Goal: Transaction & Acquisition: Purchase product/service

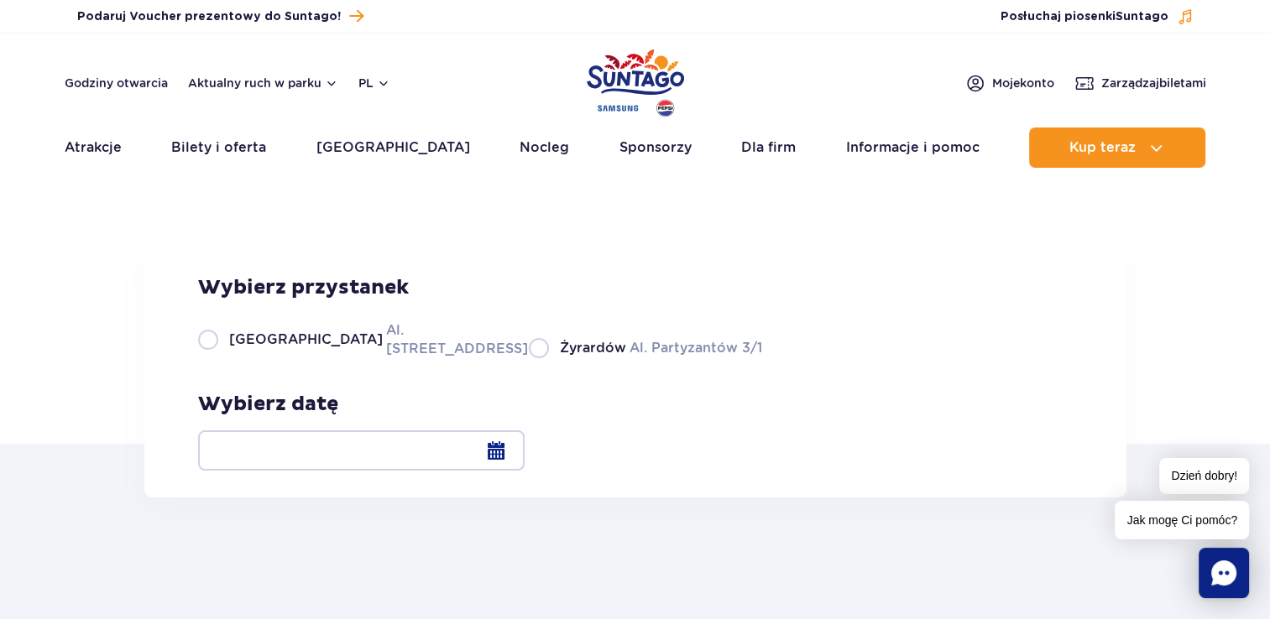
click at [215, 358] on label "Warszawa Al. [STREET_ADDRESS]" at bounding box center [353, 340] width 311 height 38
click at [215, 358] on input "Warszawa Al. [STREET_ADDRESS]" at bounding box center [207, 356] width 18 height 3
radio input "true"
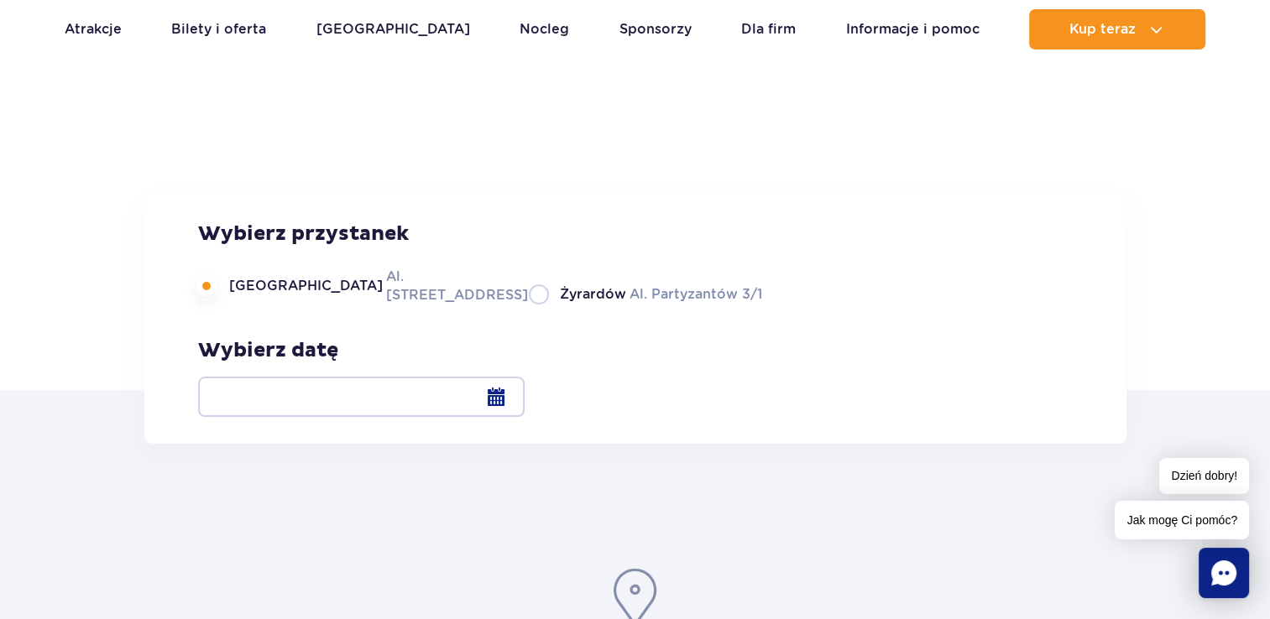
scroll to position [84, 0]
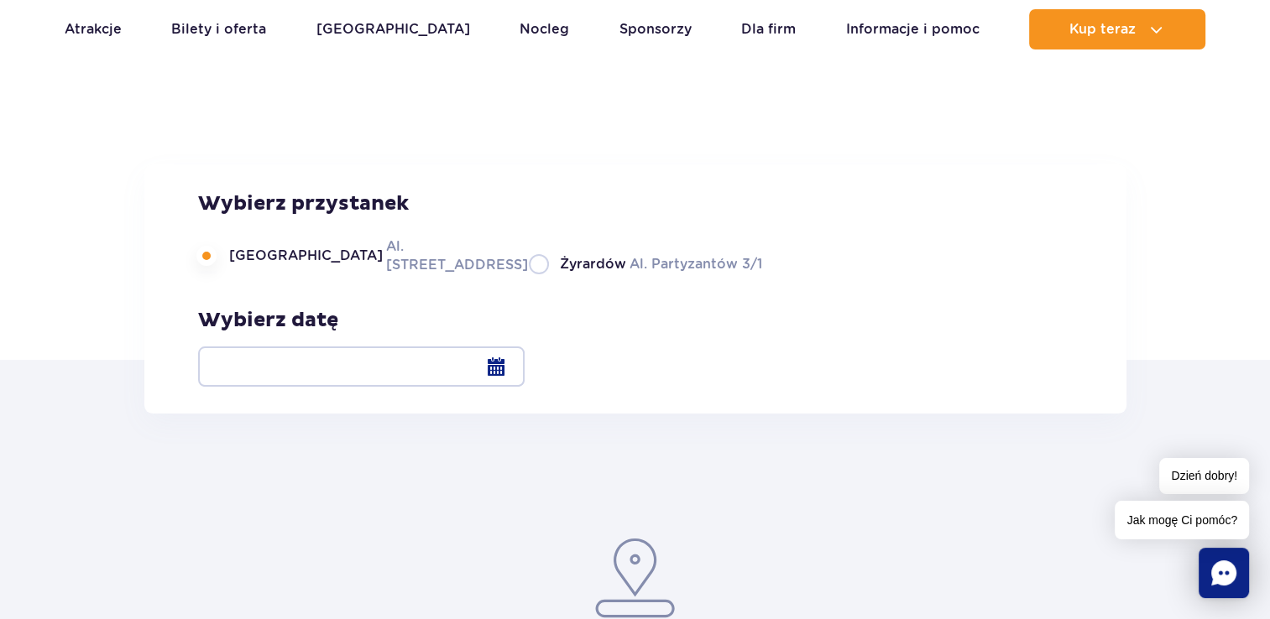
click at [525, 364] on div at bounding box center [361, 367] width 326 height 40
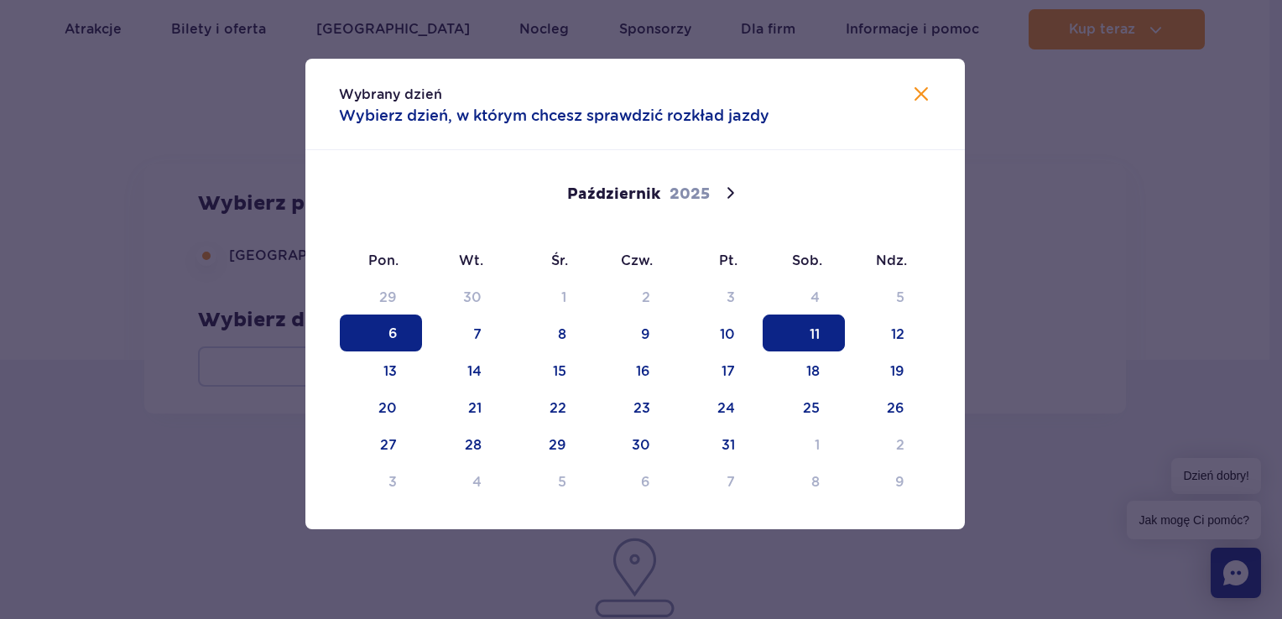
click at [813, 334] on span "11" at bounding box center [804, 333] width 82 height 37
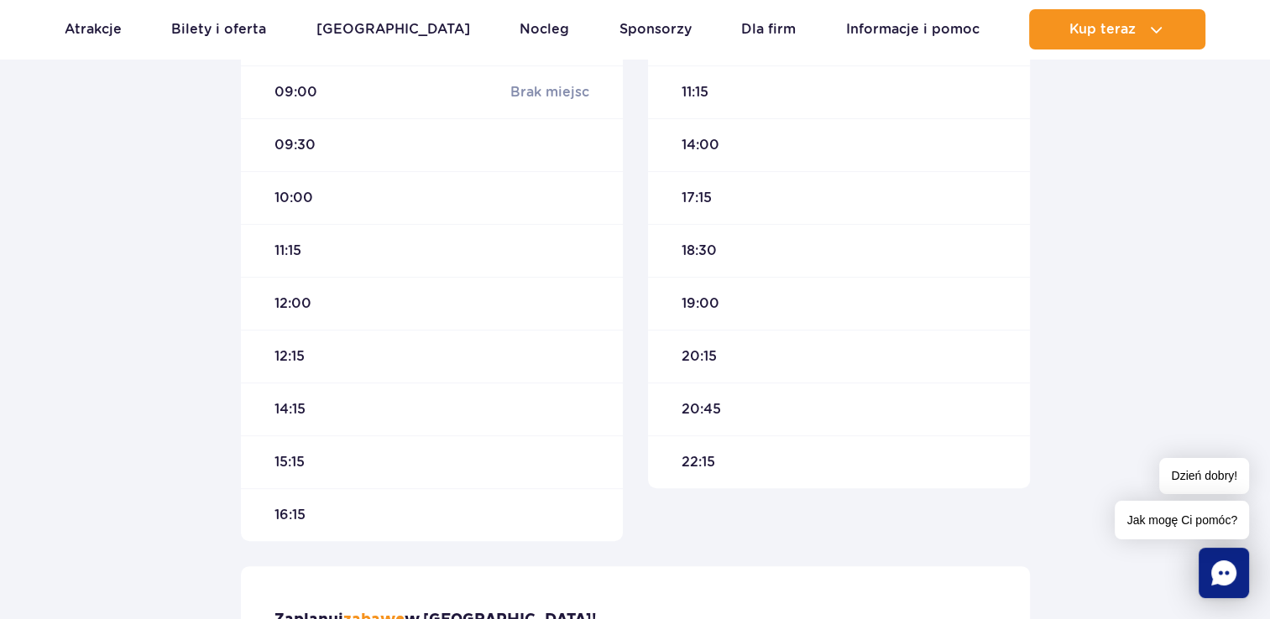
scroll to position [839, 0]
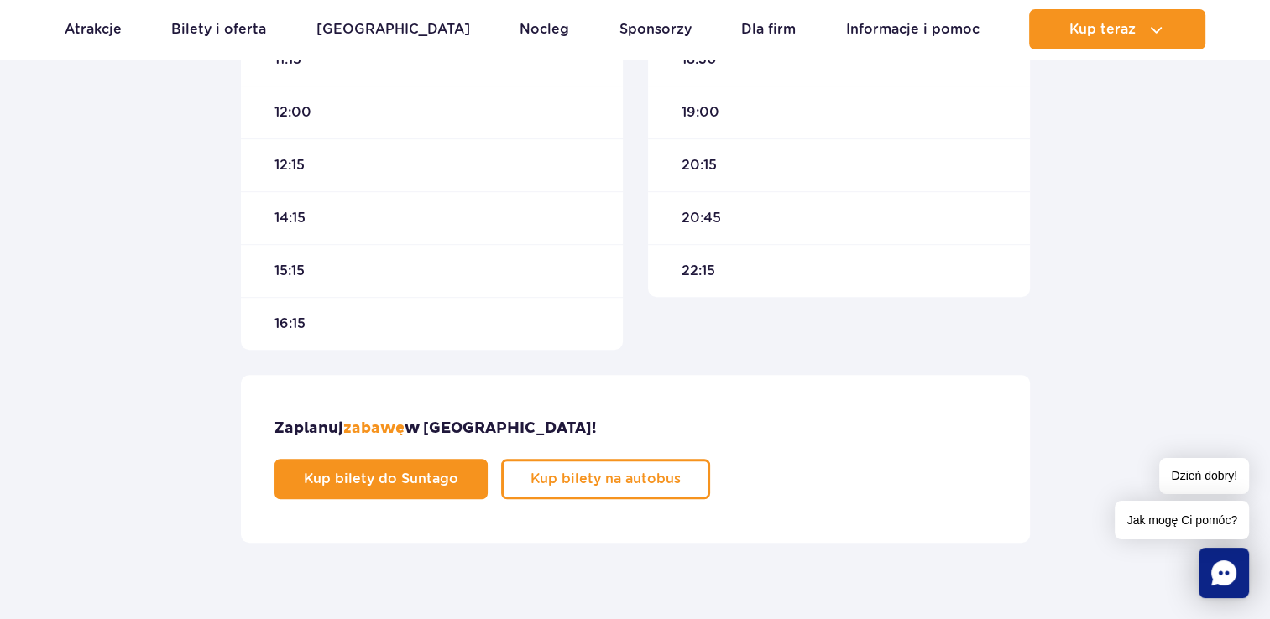
click at [290, 324] on span "16:15" at bounding box center [289, 324] width 31 height 18
click at [290, 269] on span "15:15" at bounding box center [289, 271] width 30 height 18
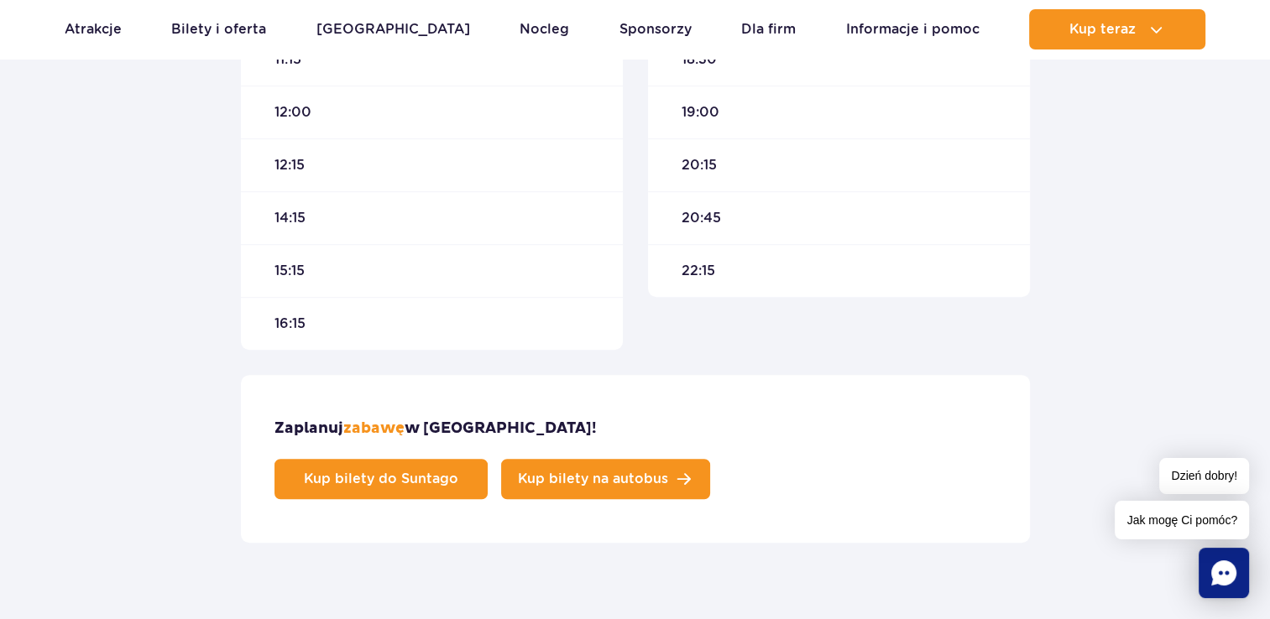
click at [668, 473] on span "Kup bilety na autobus" at bounding box center [593, 479] width 150 height 13
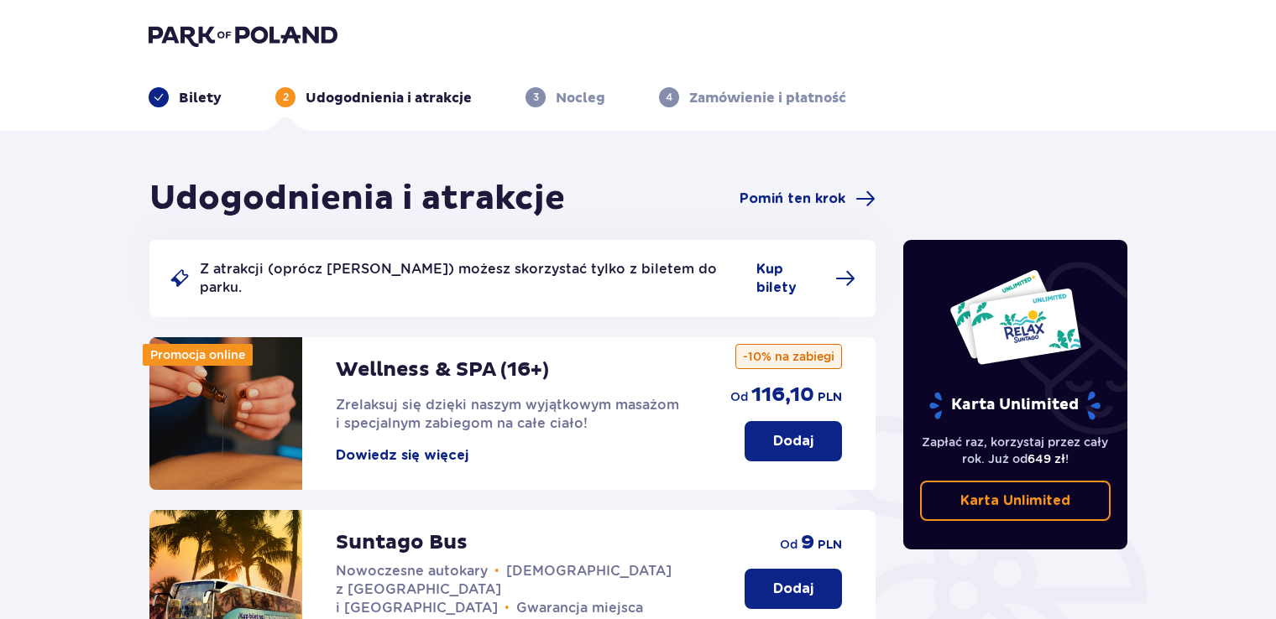
click at [158, 95] on span at bounding box center [159, 97] width 12 height 12
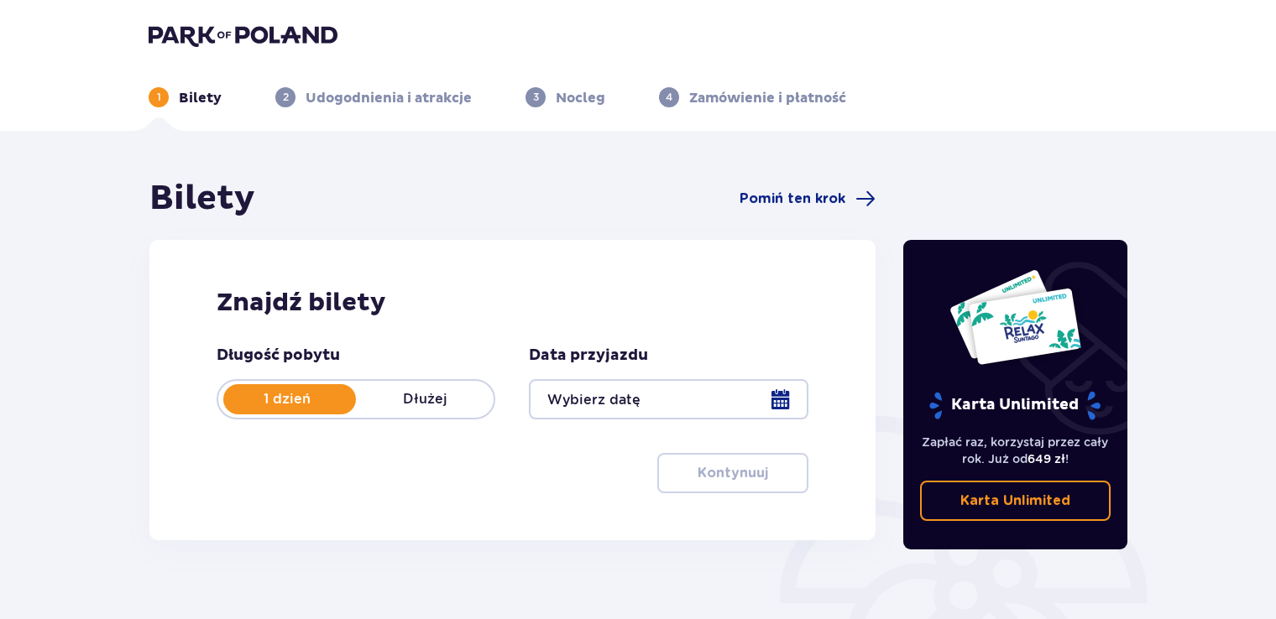
click at [789, 396] on div at bounding box center [668, 399] width 279 height 40
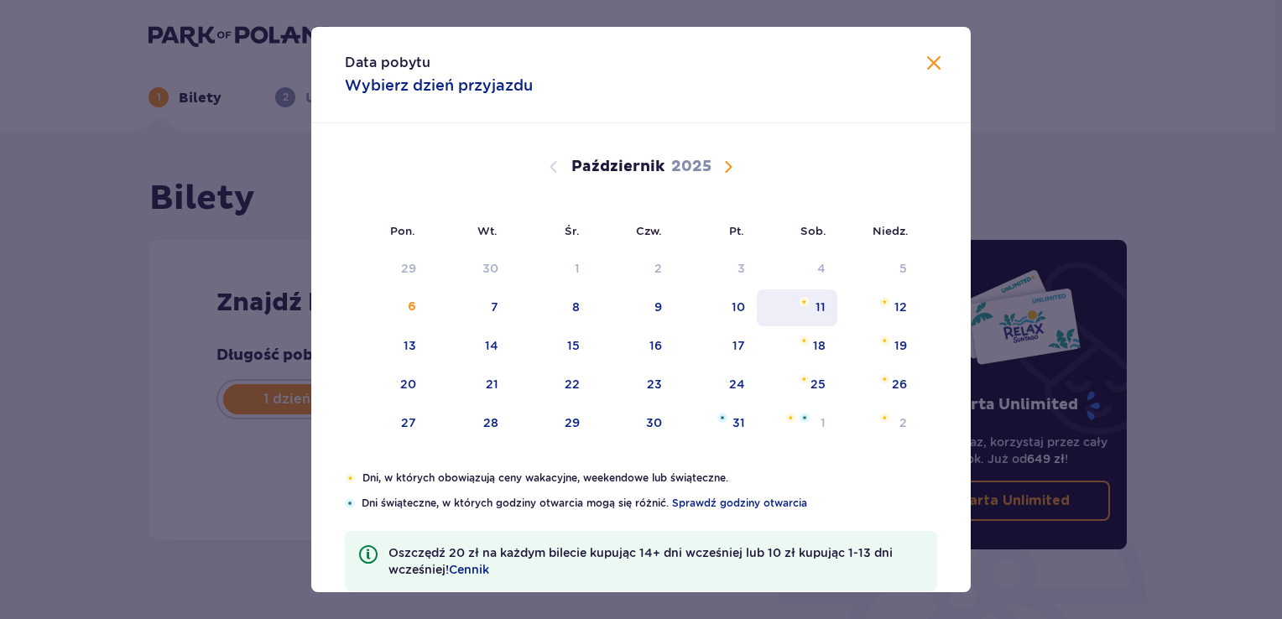
click at [816, 305] on div "11" at bounding box center [821, 307] width 10 height 17
type input "11.10.25"
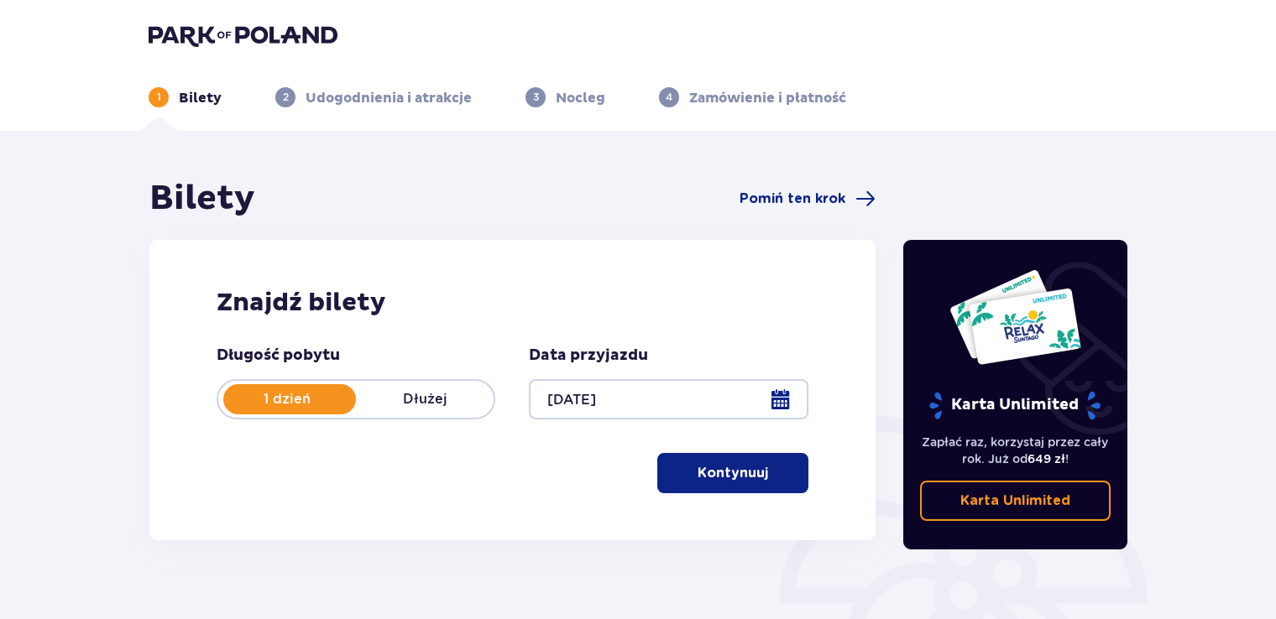
click at [729, 478] on p "Kontynuuj" at bounding box center [732, 473] width 71 height 18
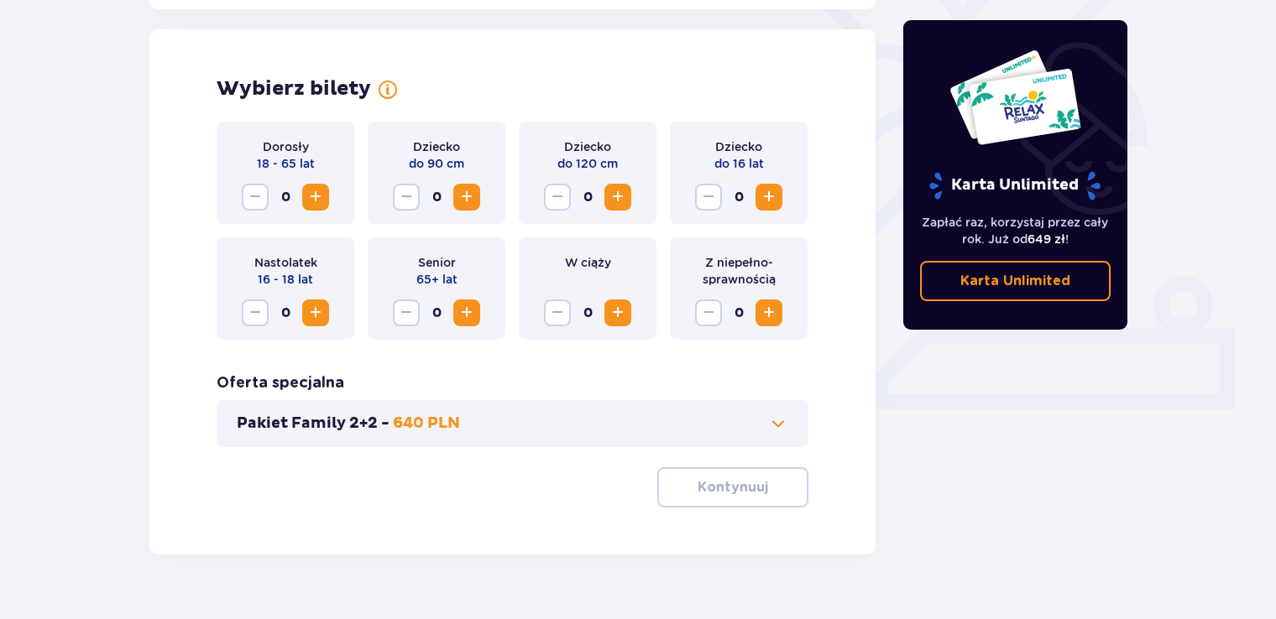
scroll to position [467, 0]
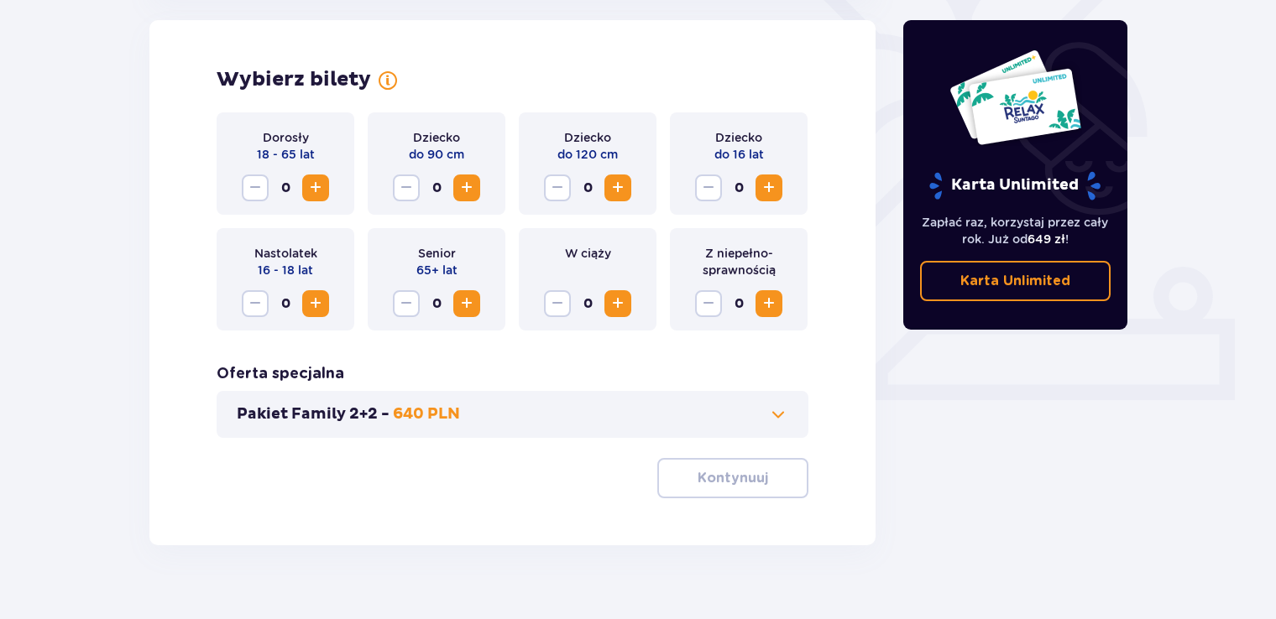
click at [315, 191] on span "Zwiększ" at bounding box center [316, 188] width 20 height 20
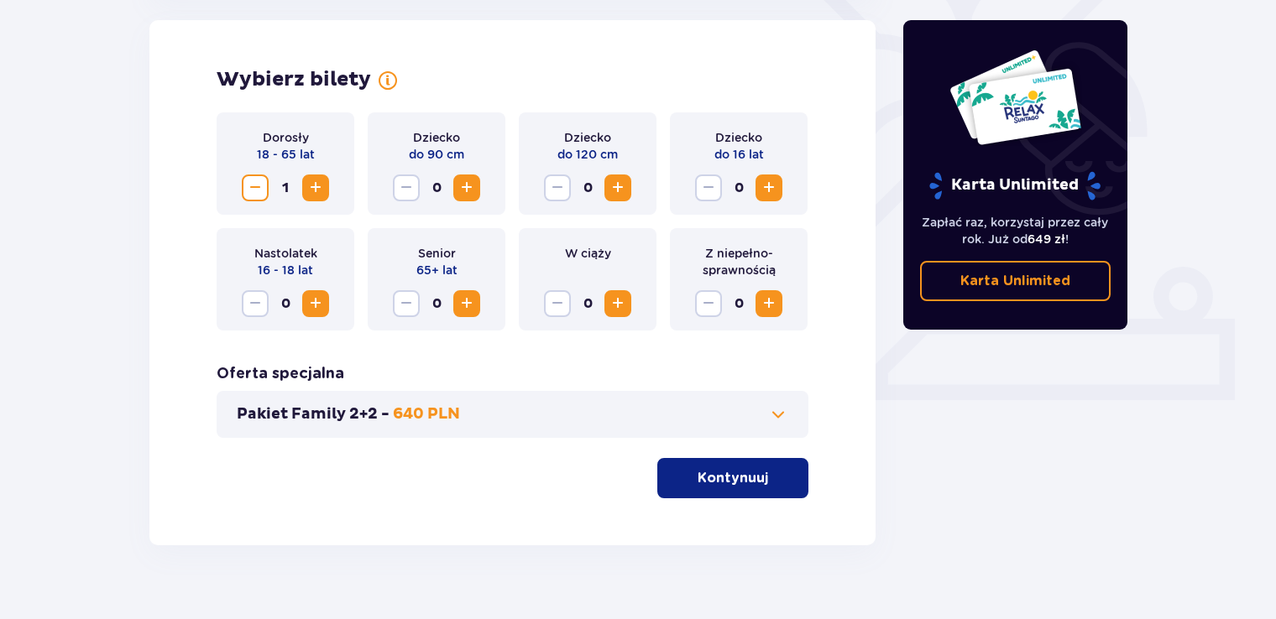
click at [777, 416] on span at bounding box center [778, 415] width 20 height 20
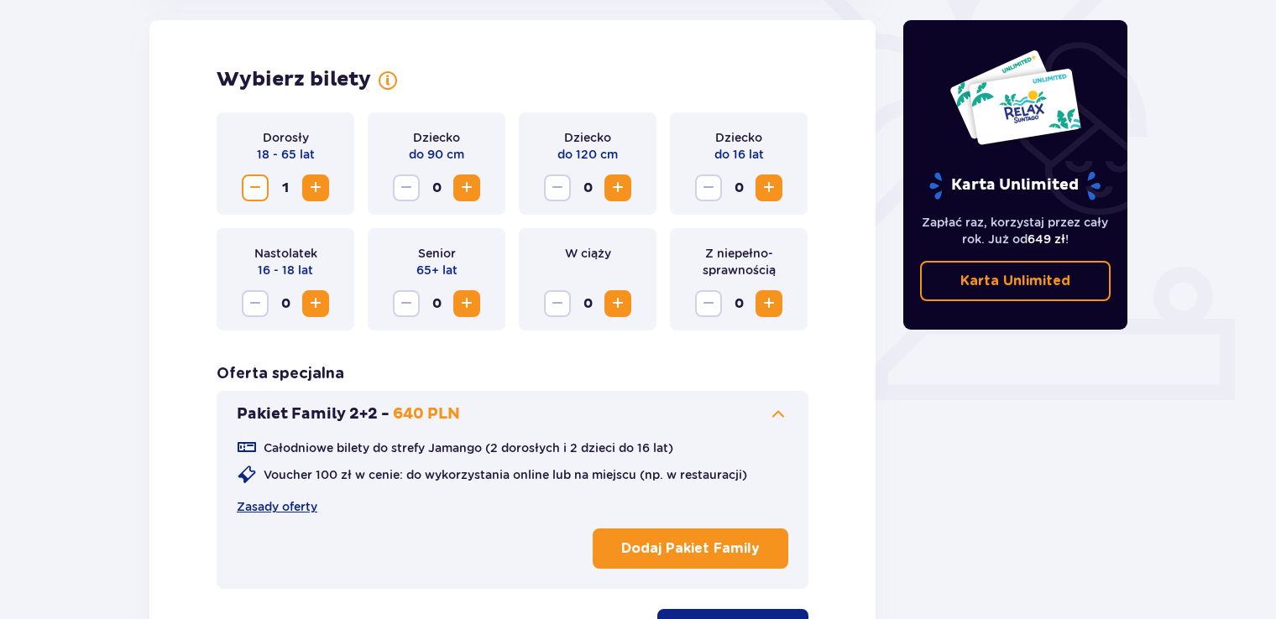
click at [774, 415] on span at bounding box center [778, 415] width 20 height 20
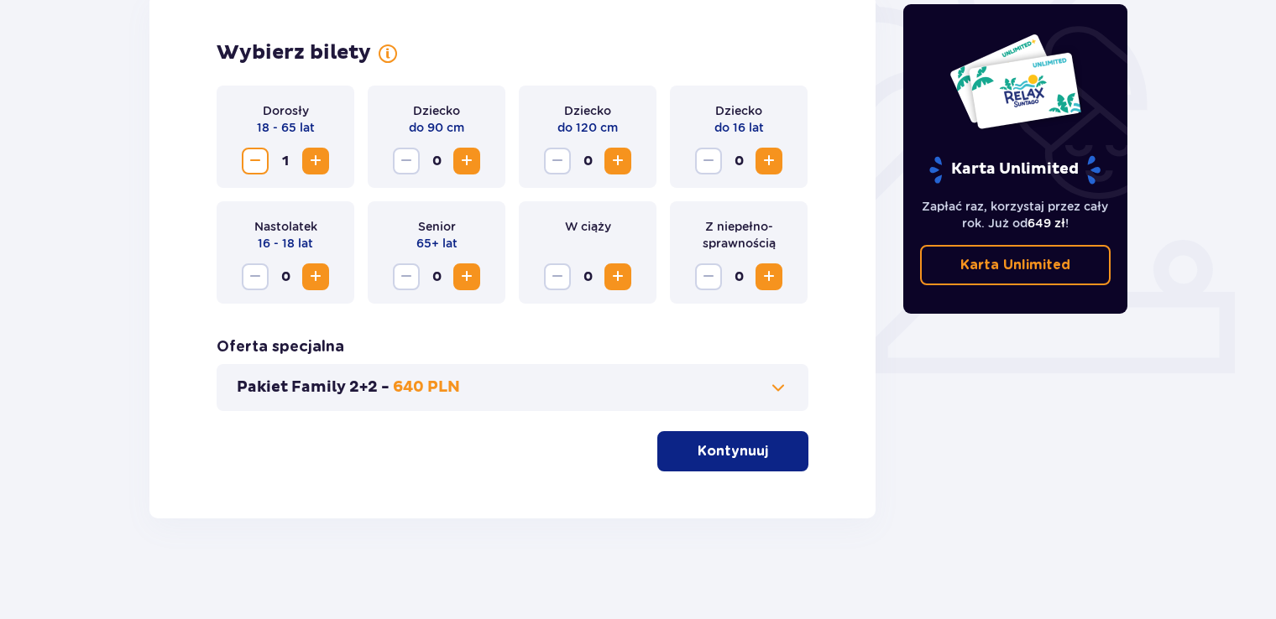
click at [768, 464] on button "Kontynuuj" at bounding box center [732, 451] width 151 height 40
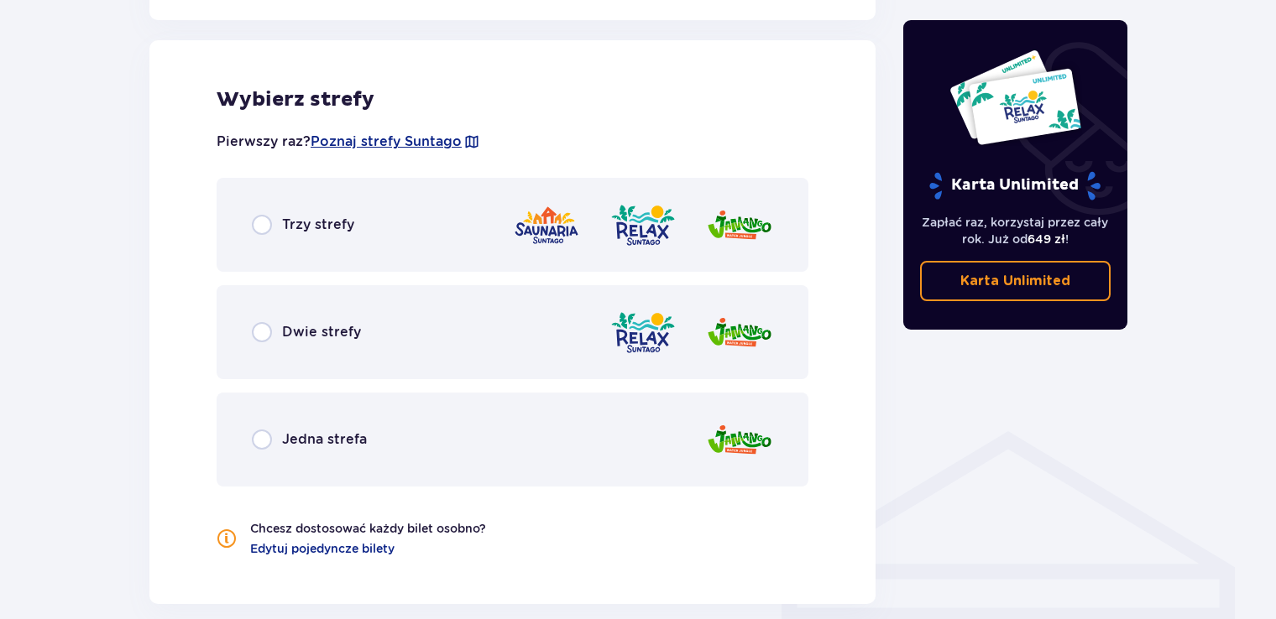
scroll to position [742, 0]
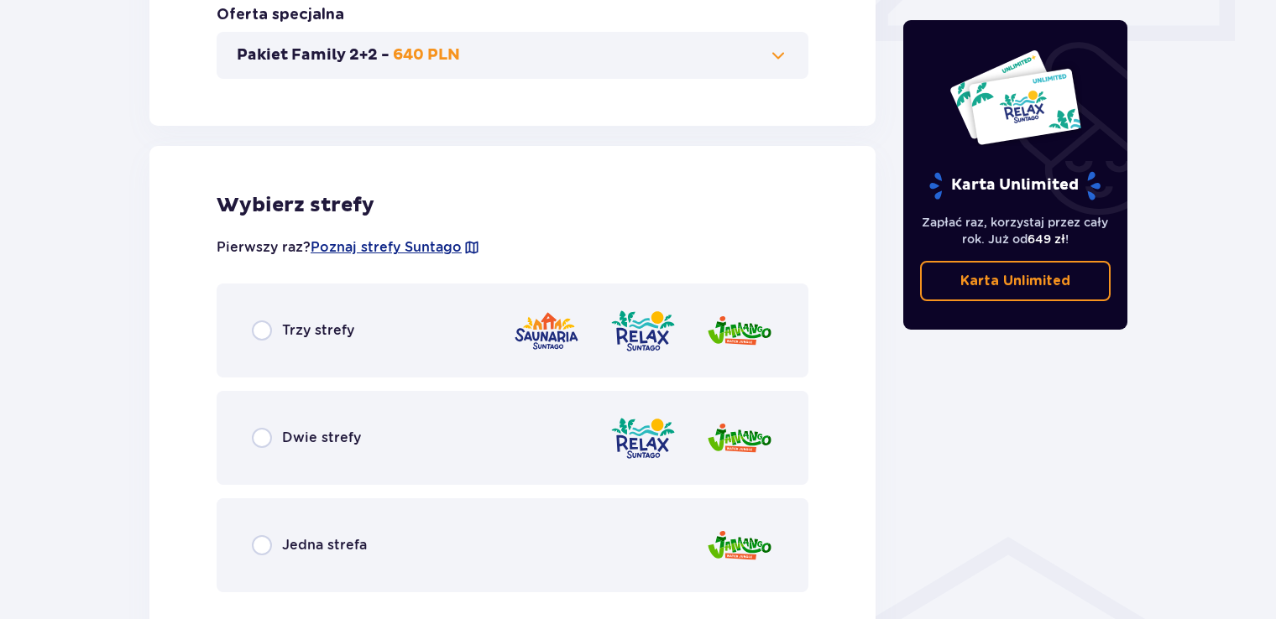
click at [266, 334] on input "radio" at bounding box center [262, 331] width 20 height 20
radio input "true"
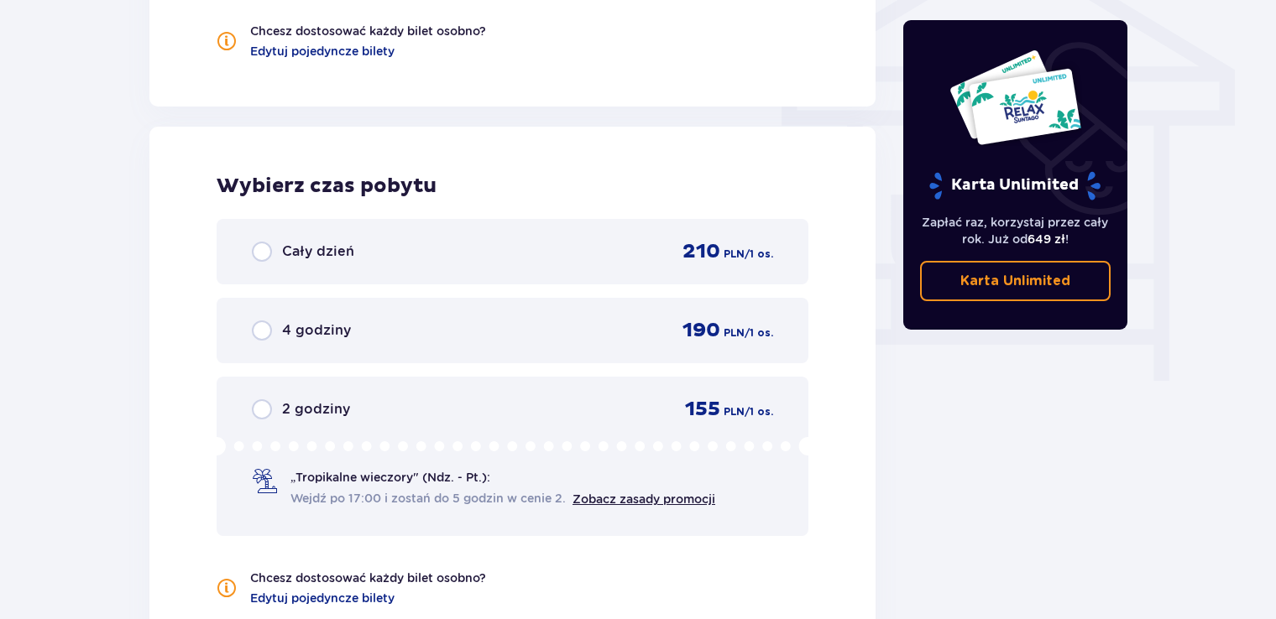
scroll to position [1516, 0]
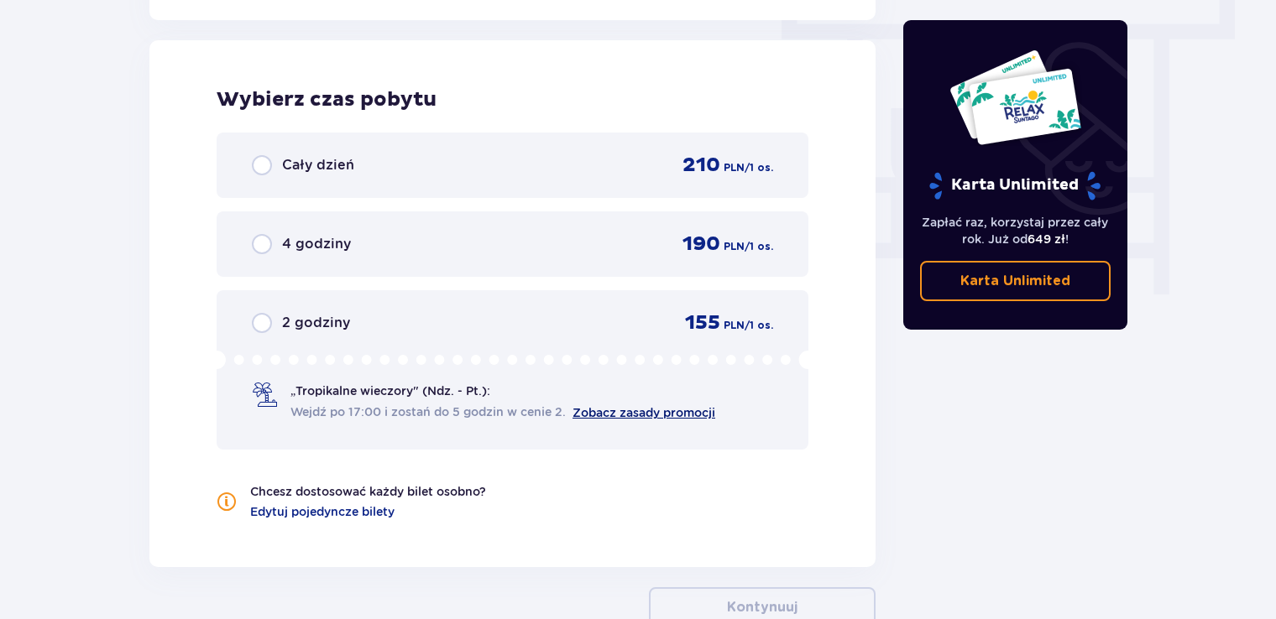
click at [614, 415] on link "Zobacz zasady promocji" at bounding box center [643, 412] width 143 height 13
click at [628, 411] on link "Zobacz zasady promocji" at bounding box center [643, 412] width 143 height 13
click at [261, 321] on input "radio" at bounding box center [262, 323] width 20 height 20
radio input "true"
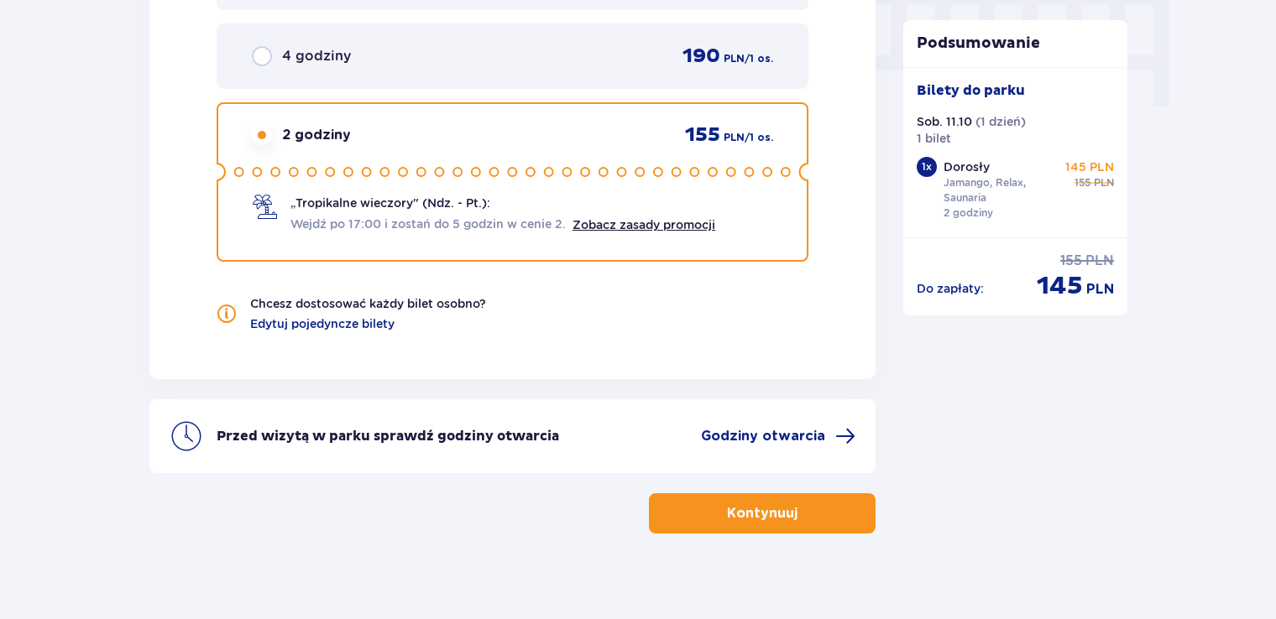
scroll to position [1716, 0]
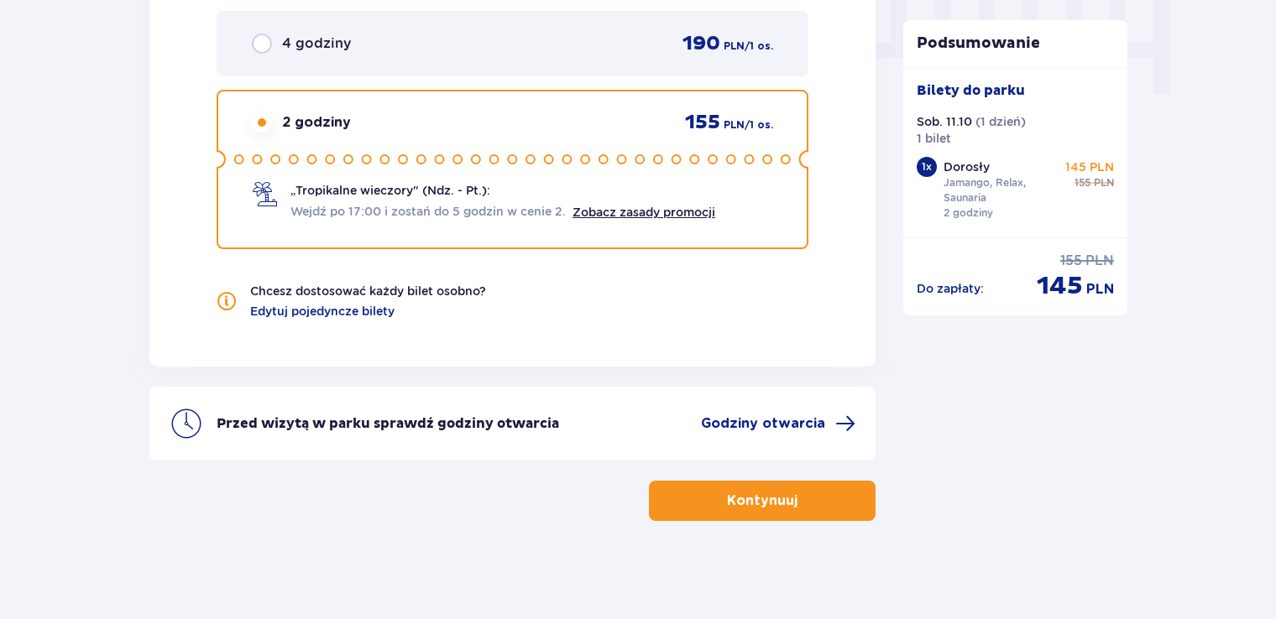
click at [807, 499] on span "button" at bounding box center [801, 501] width 20 height 20
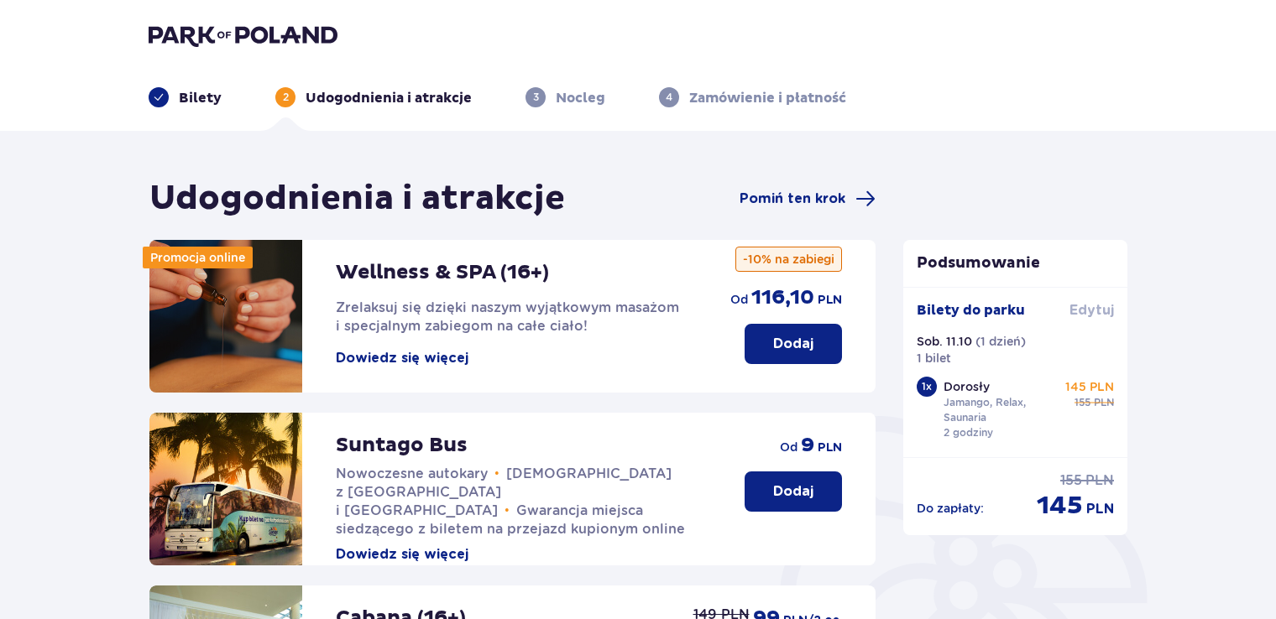
click at [1084, 309] on span "Edytuj" at bounding box center [1091, 310] width 44 height 18
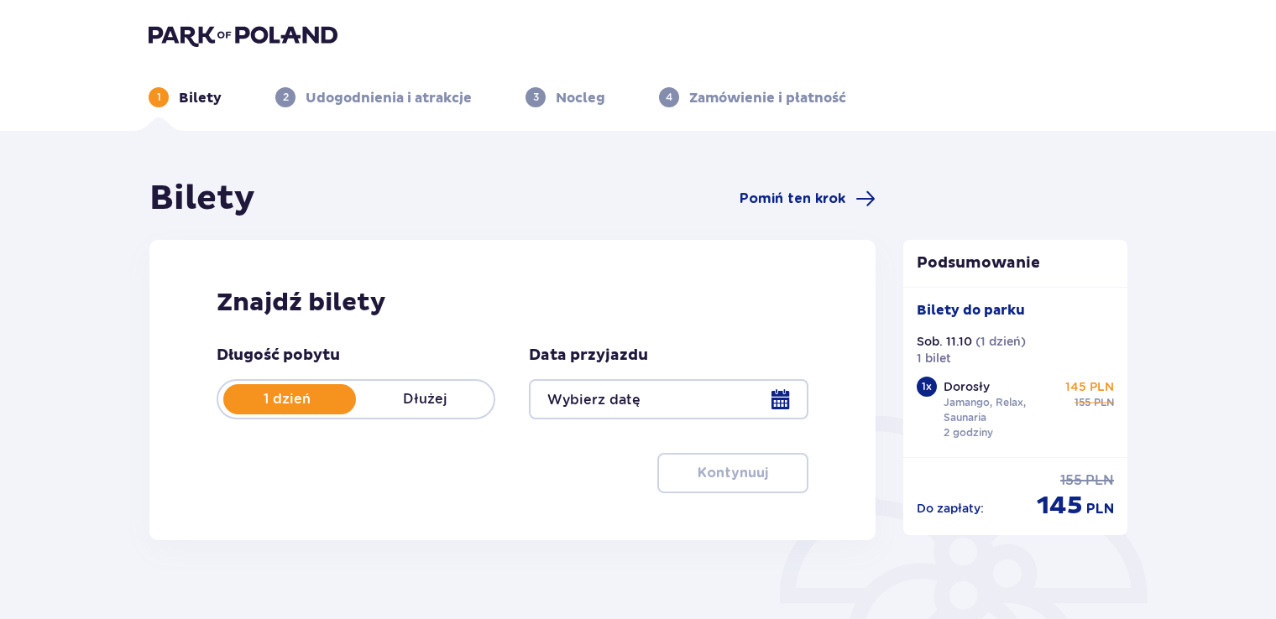
type input "11.10.25"
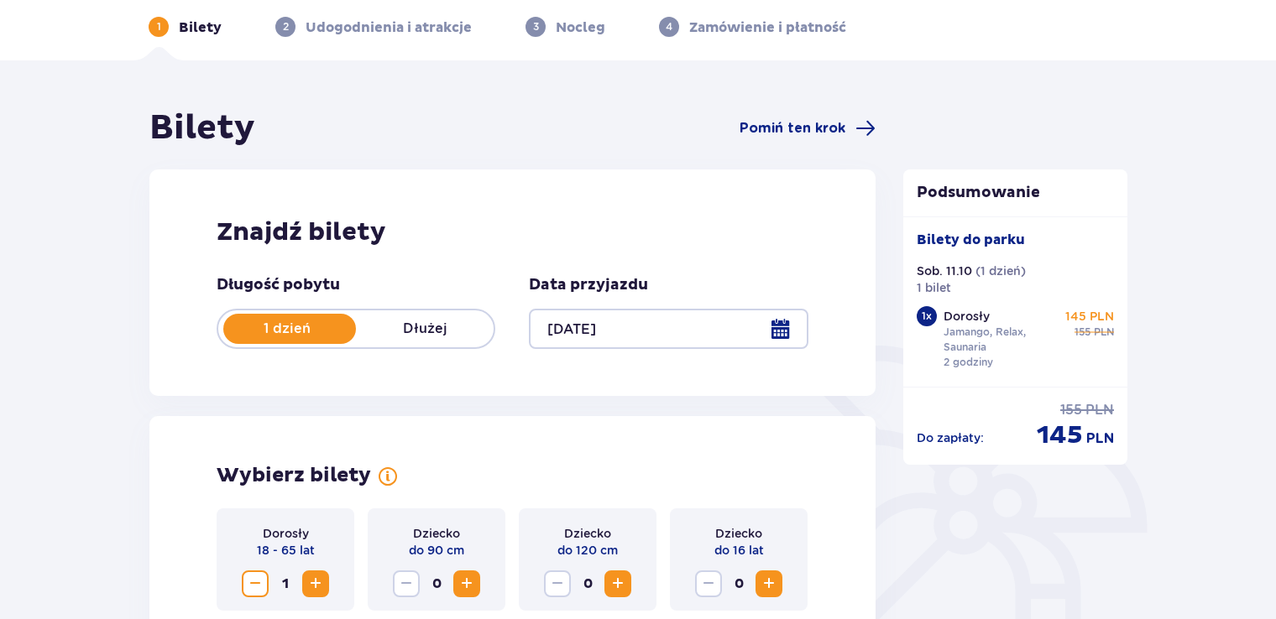
scroll to position [168, 0]
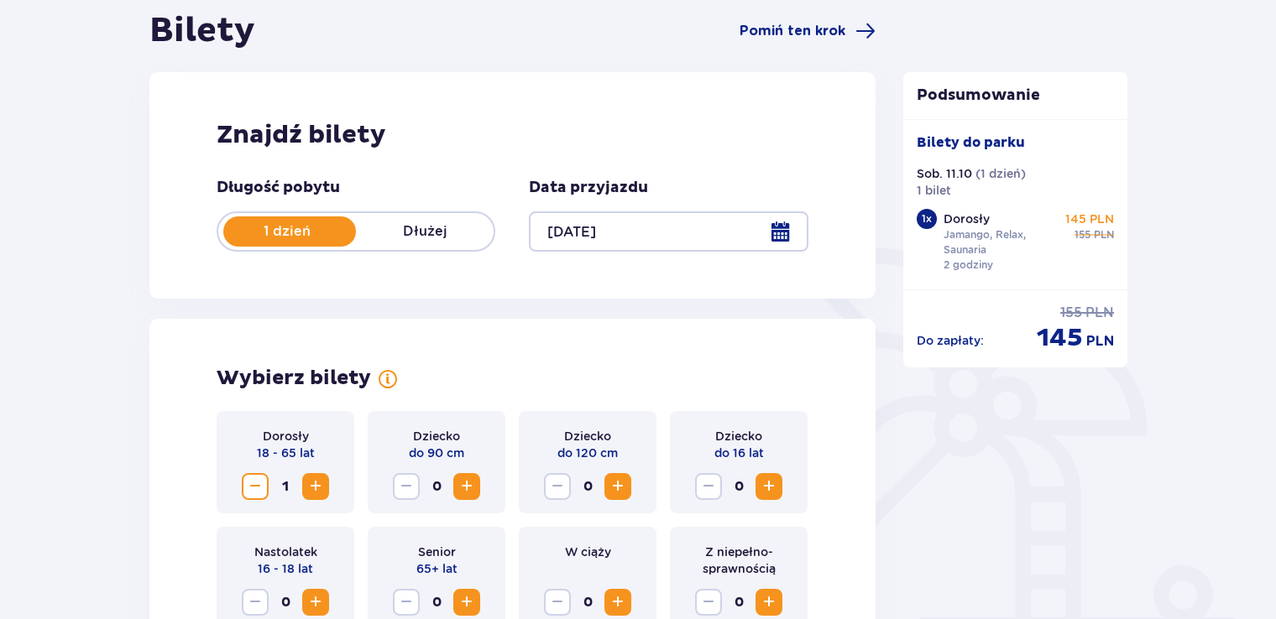
click at [316, 481] on span "Zwiększ" at bounding box center [316, 487] width 20 height 20
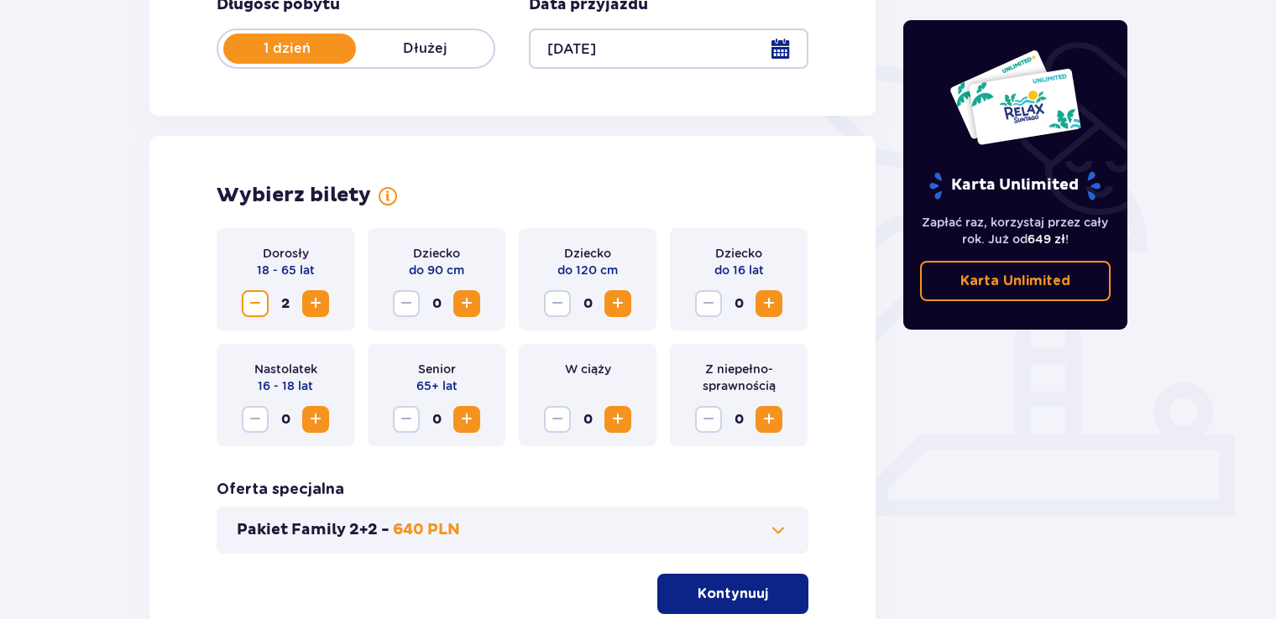
scroll to position [494, 0]
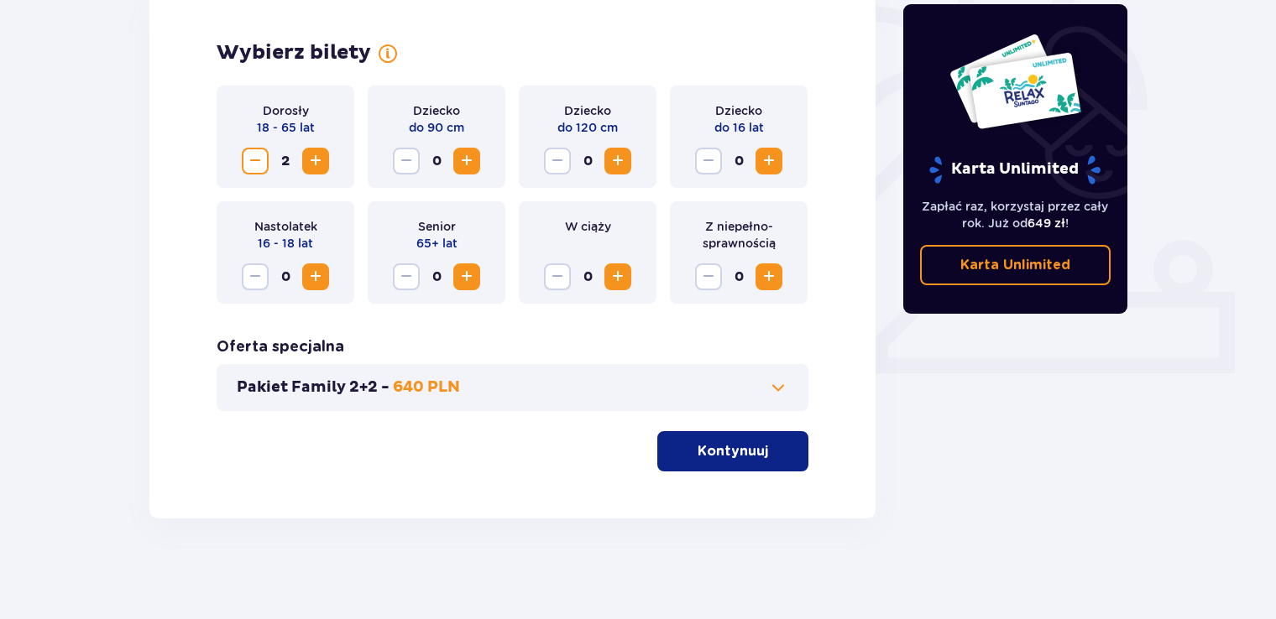
click at [744, 460] on p "Kontynuuj" at bounding box center [732, 451] width 71 height 18
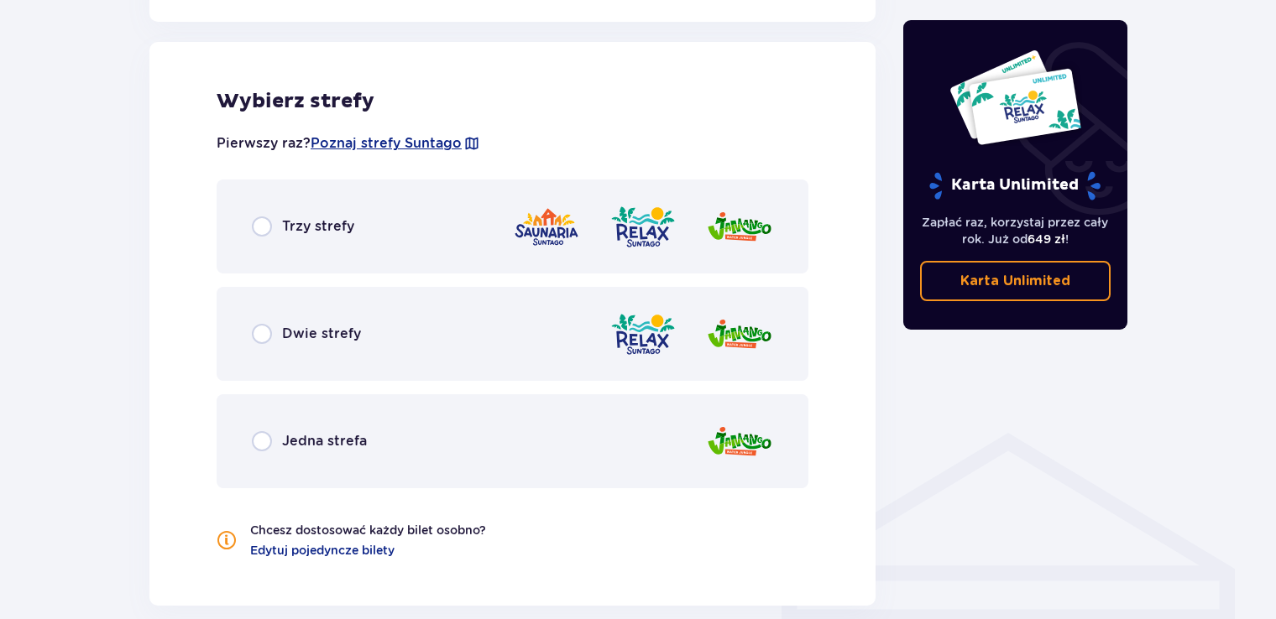
scroll to position [932, 0]
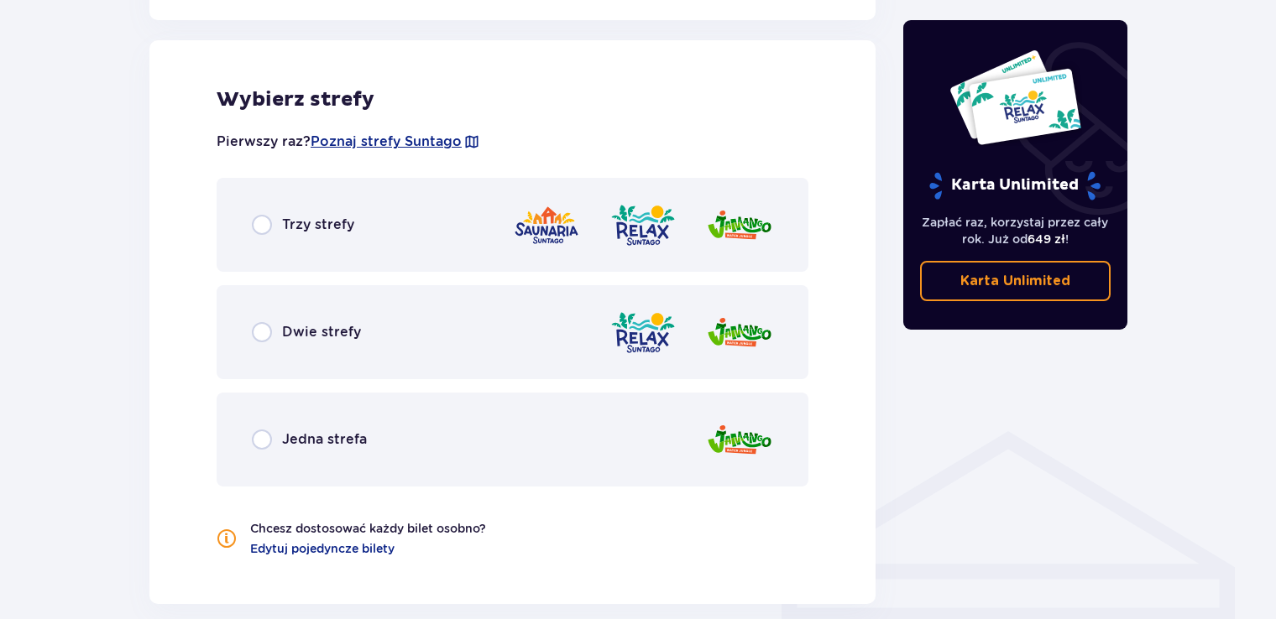
click at [259, 223] on input "radio" at bounding box center [262, 225] width 20 height 20
radio input "true"
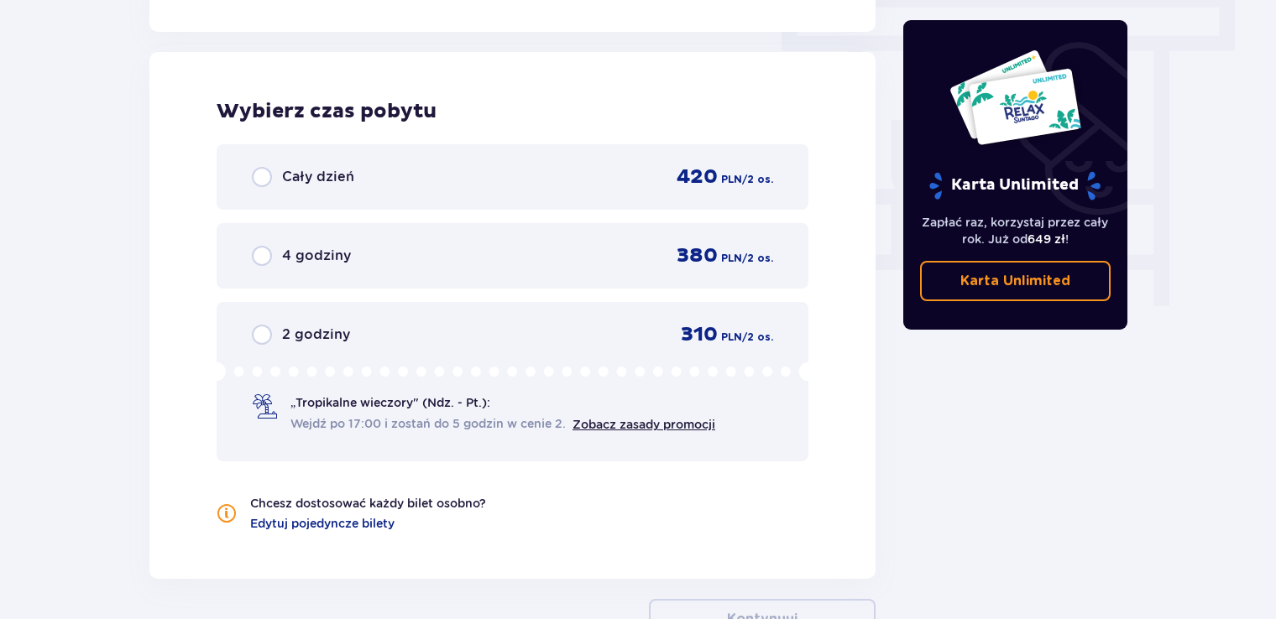
scroll to position [1516, 0]
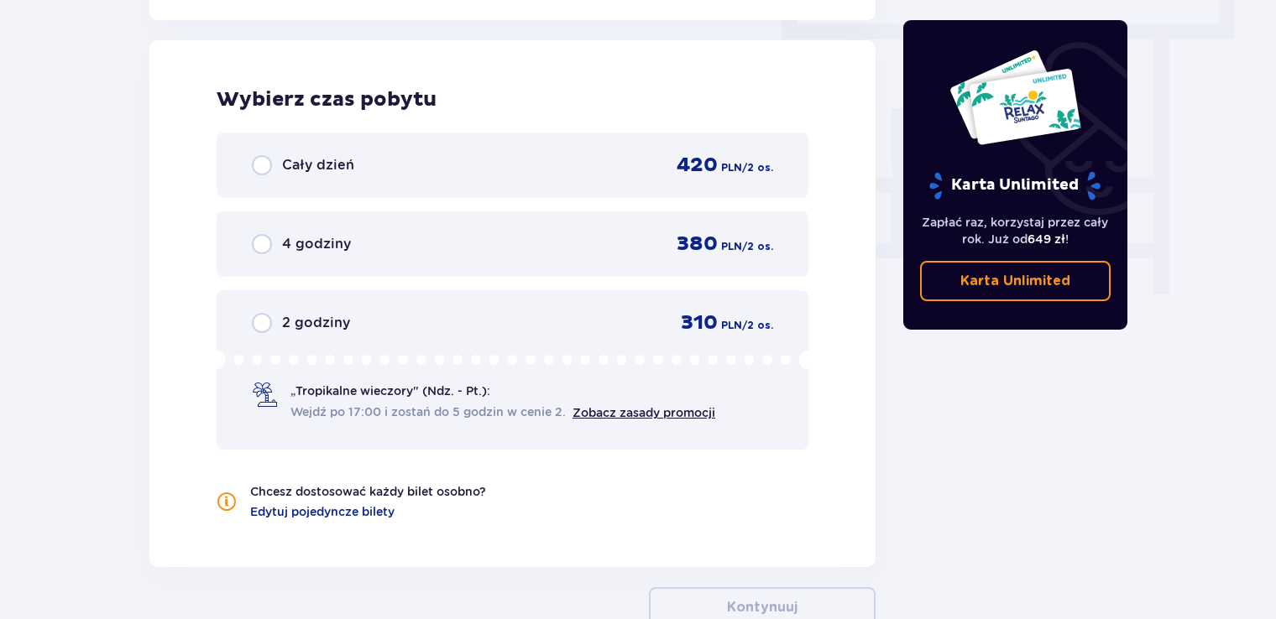
click at [266, 320] on input "radio" at bounding box center [262, 323] width 20 height 20
radio input "true"
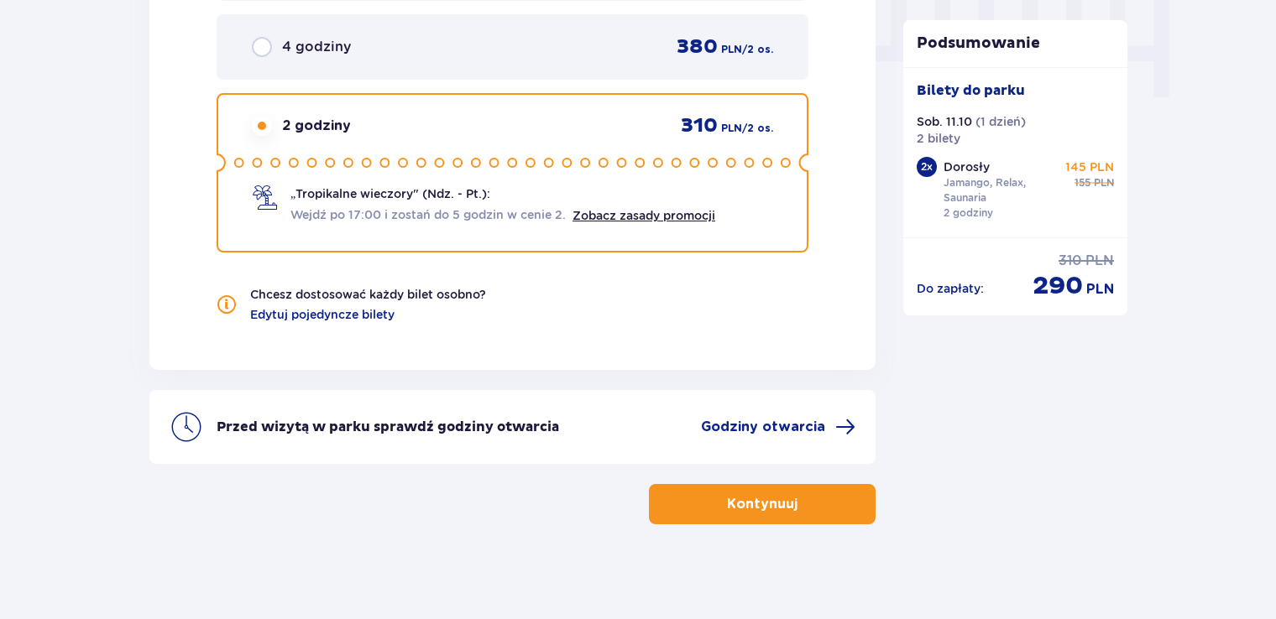
scroll to position [1716, 0]
